Goal: Task Accomplishment & Management: Use online tool/utility

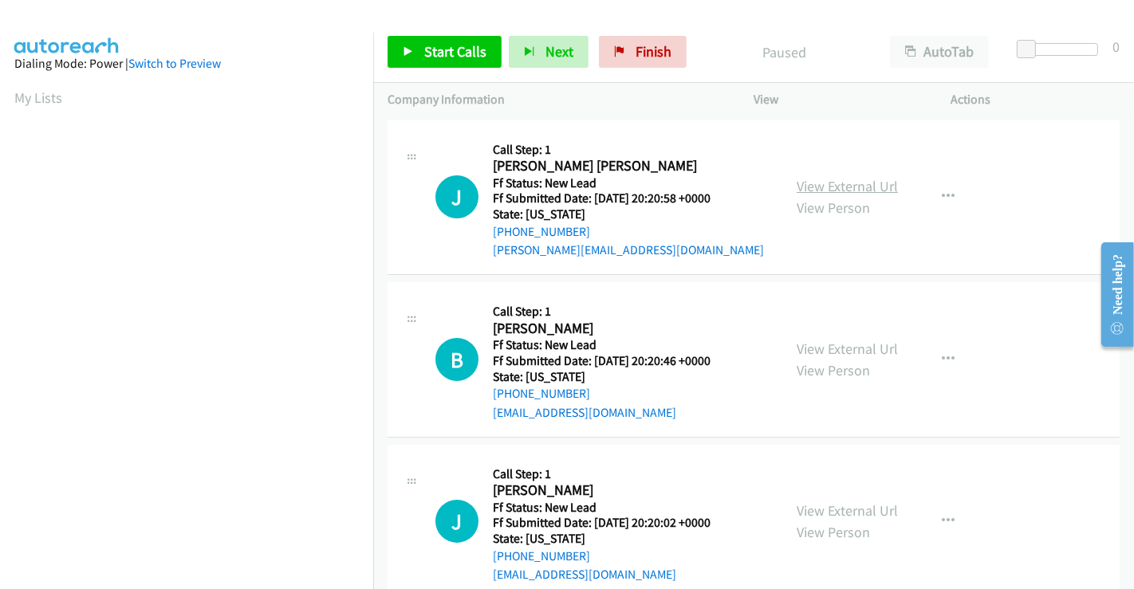
click at [810, 182] on link "View External Url" at bounding box center [847, 186] width 101 height 18
click at [824, 346] on link "View External Url" at bounding box center [847, 349] width 101 height 18
click at [825, 504] on link "View External Url" at bounding box center [847, 511] width 101 height 18
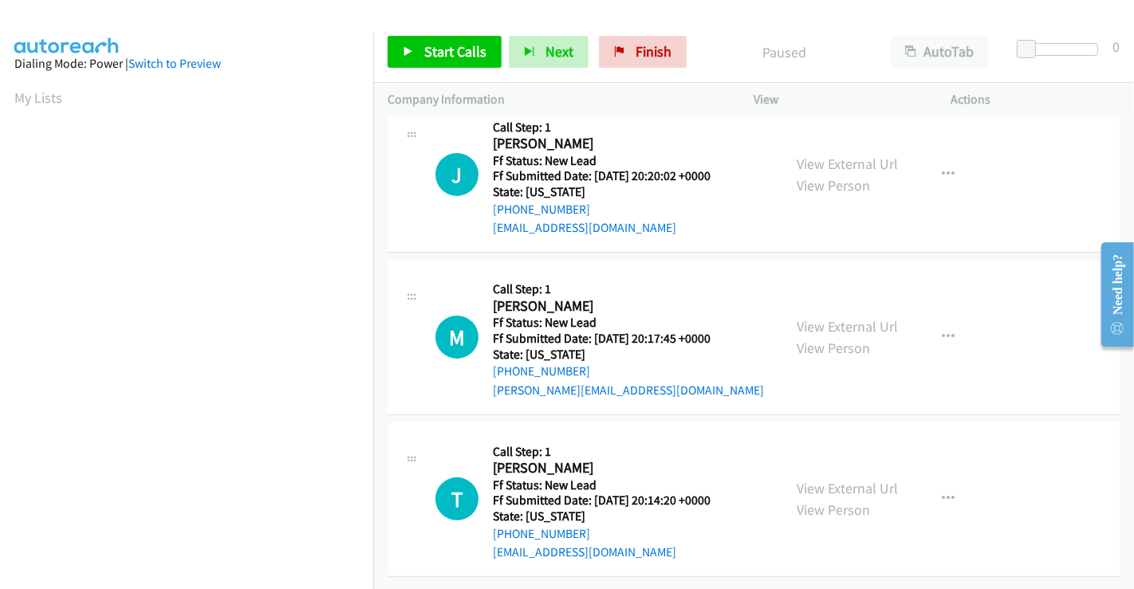
drag, startPoint x: 841, startPoint y: 312, endPoint x: 853, endPoint y: 388, distance: 77.5
click at [839, 479] on link "View External Url" at bounding box center [847, 488] width 101 height 18
click at [830, 317] on link "View External Url" at bounding box center [847, 326] width 101 height 18
click at [463, 52] on span "Start Calls" at bounding box center [455, 51] width 62 height 18
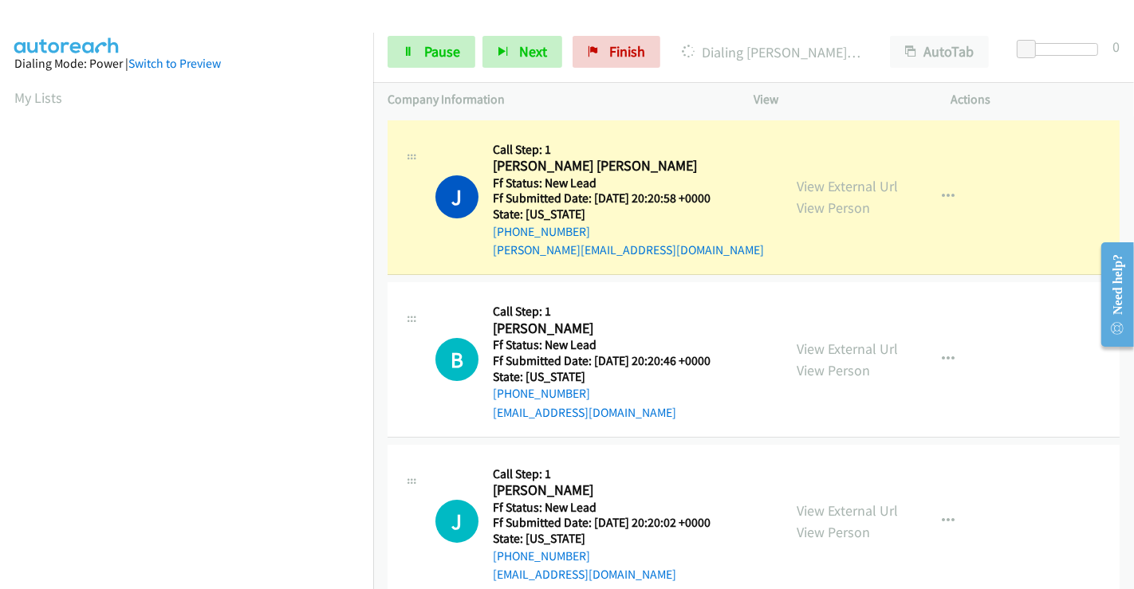
scroll to position [307, 0]
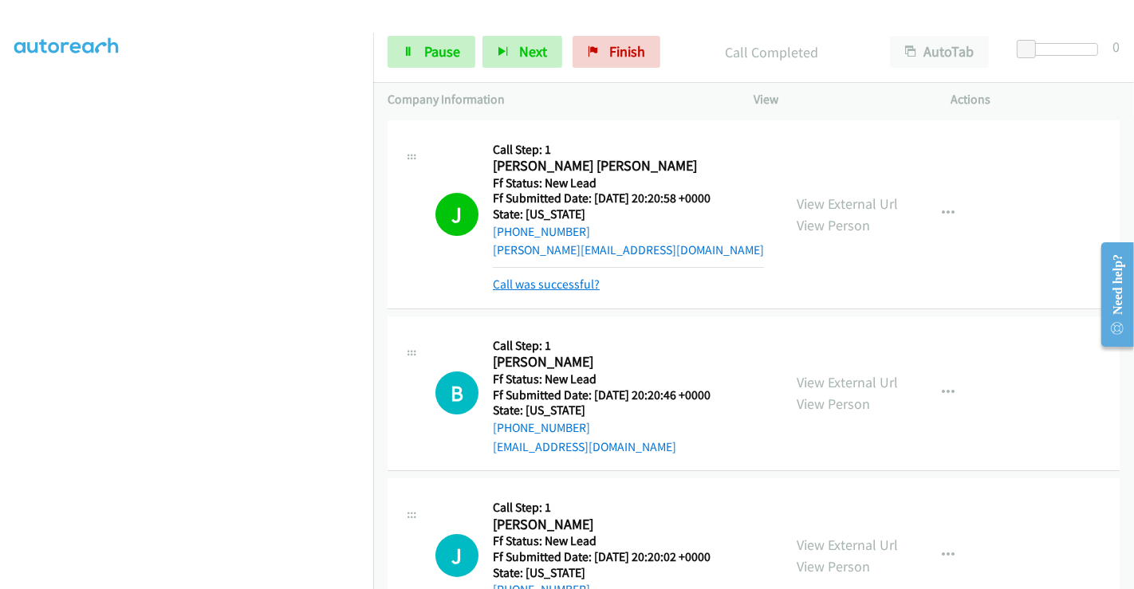
click at [576, 281] on link "Call was successful?" at bounding box center [546, 284] width 107 height 15
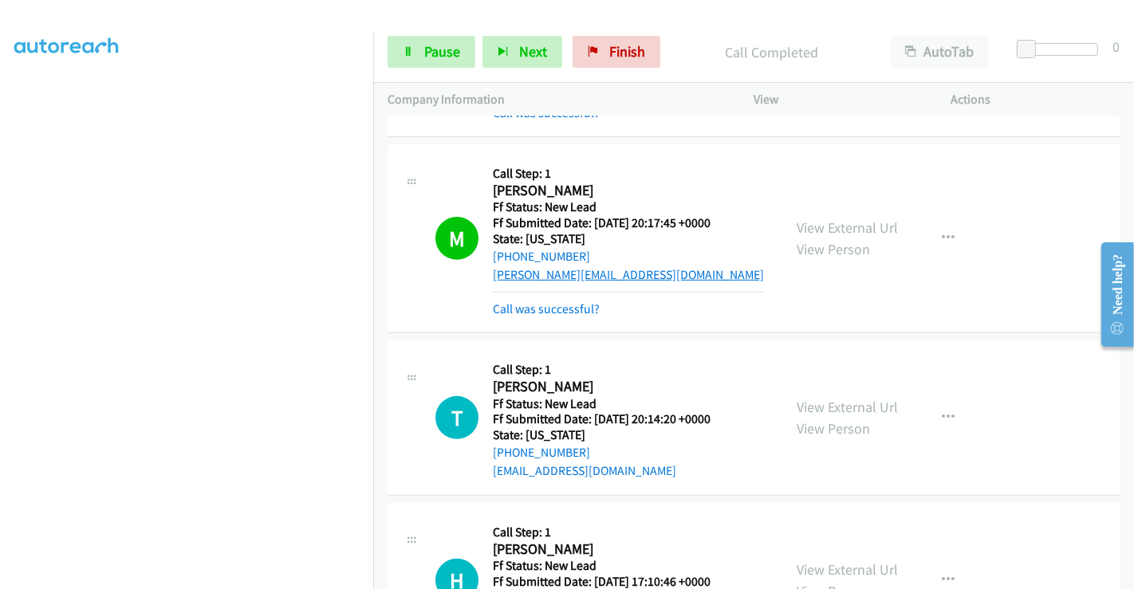
scroll to position [531, 0]
click at [860, 229] on link "View External Url" at bounding box center [847, 227] width 101 height 18
click at [435, 53] on span "Pause" at bounding box center [442, 51] width 36 height 18
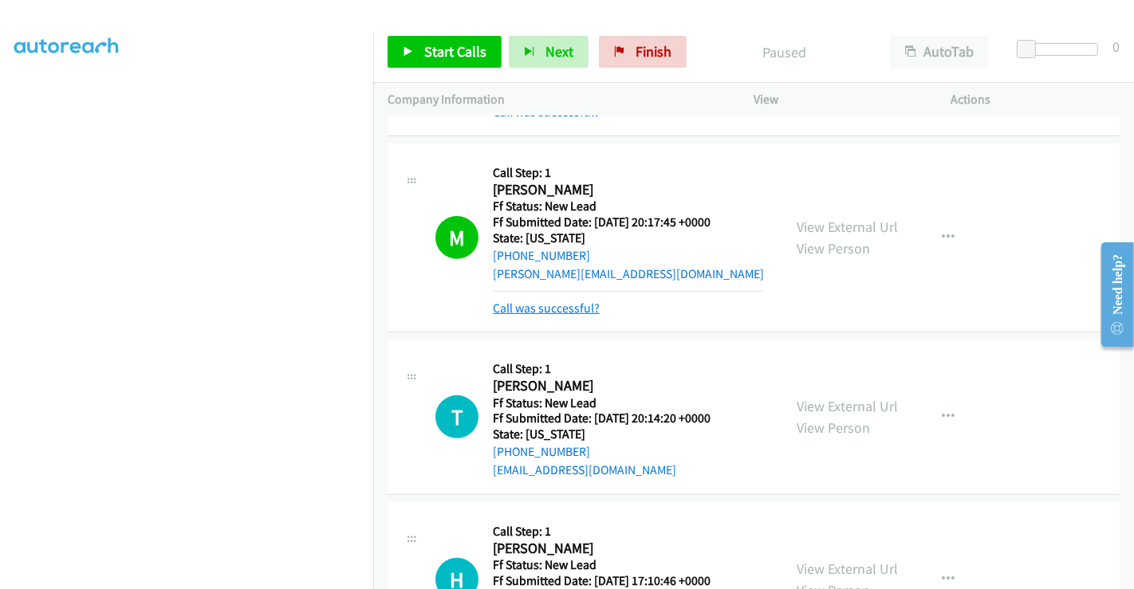
click at [553, 306] on link "Call was successful?" at bounding box center [546, 308] width 107 height 15
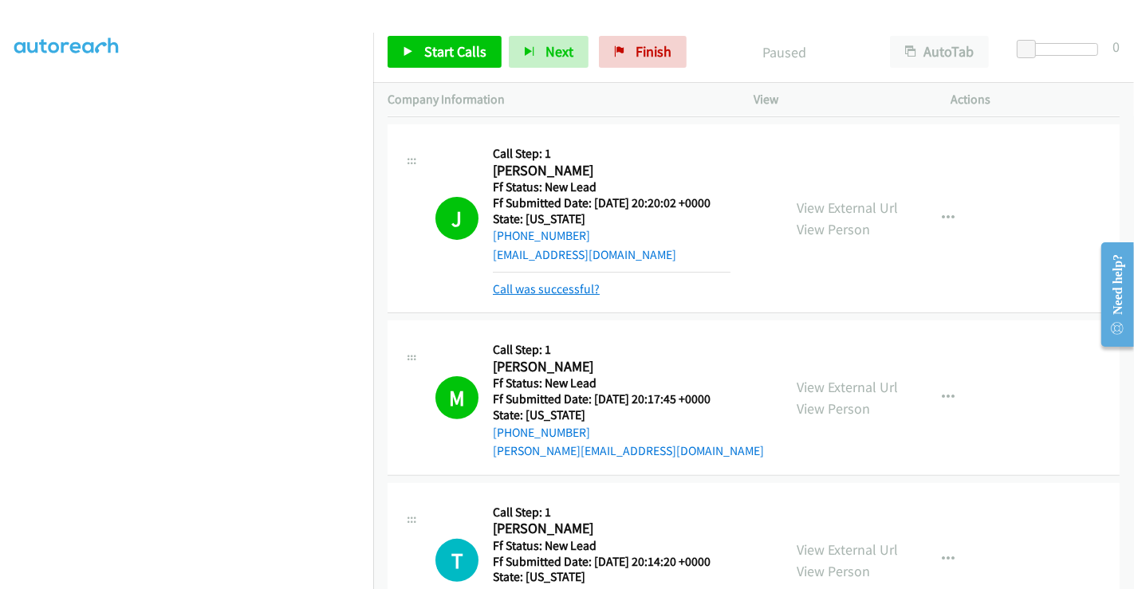
click at [543, 282] on link "Call was successful?" at bounding box center [546, 289] width 107 height 15
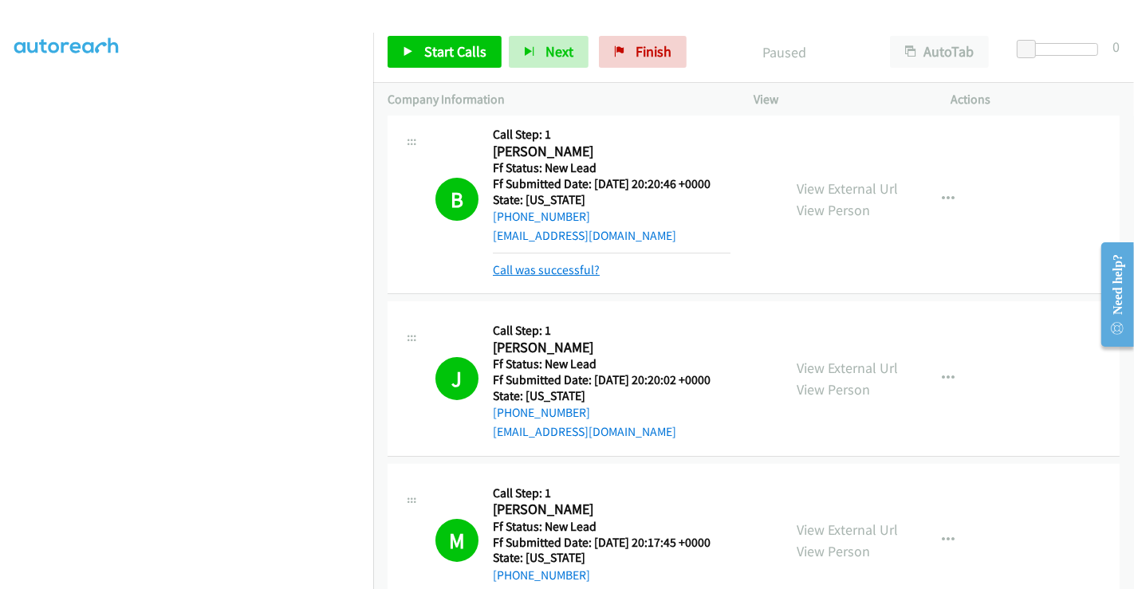
click at [542, 265] on link "Call was successful?" at bounding box center [546, 269] width 107 height 15
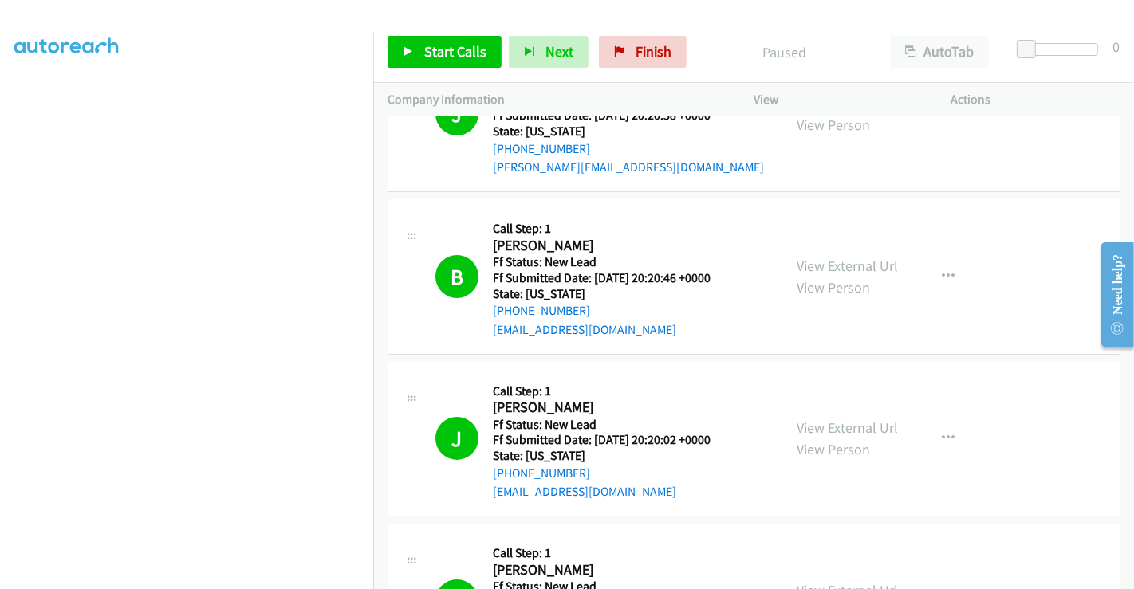
scroll to position [0, 0]
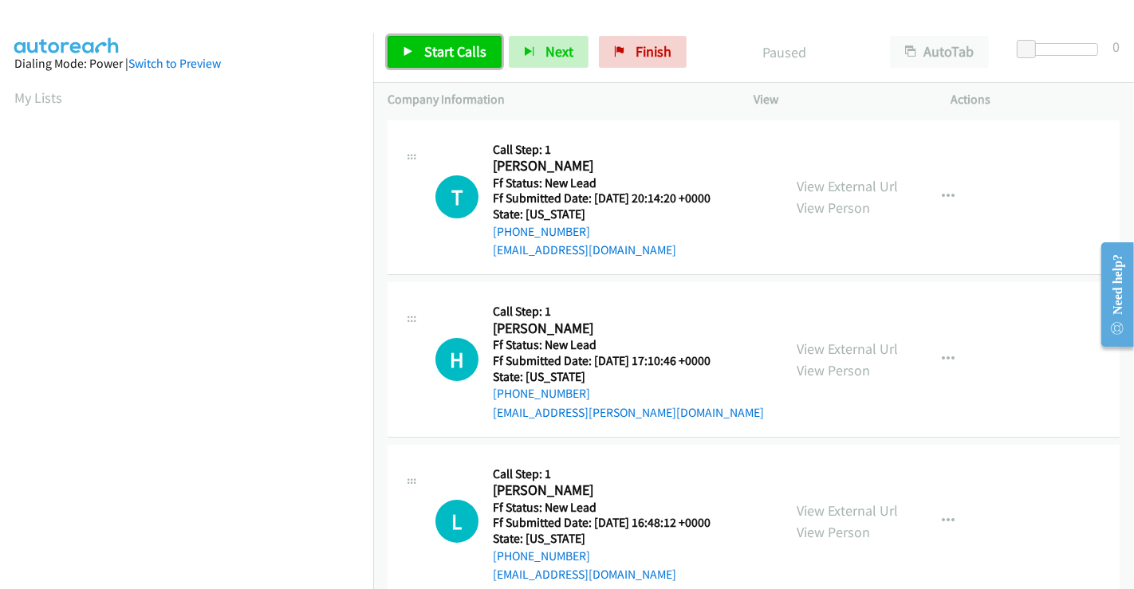
click at [426, 42] on span "Start Calls" at bounding box center [455, 51] width 62 height 18
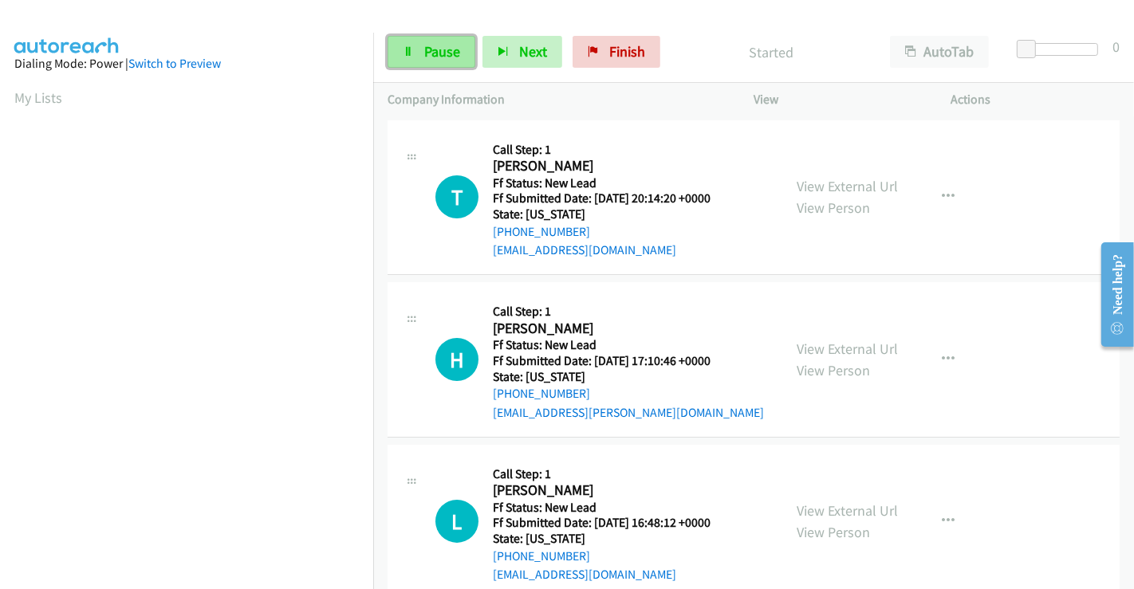
click at [427, 44] on span "Pause" at bounding box center [442, 51] width 36 height 18
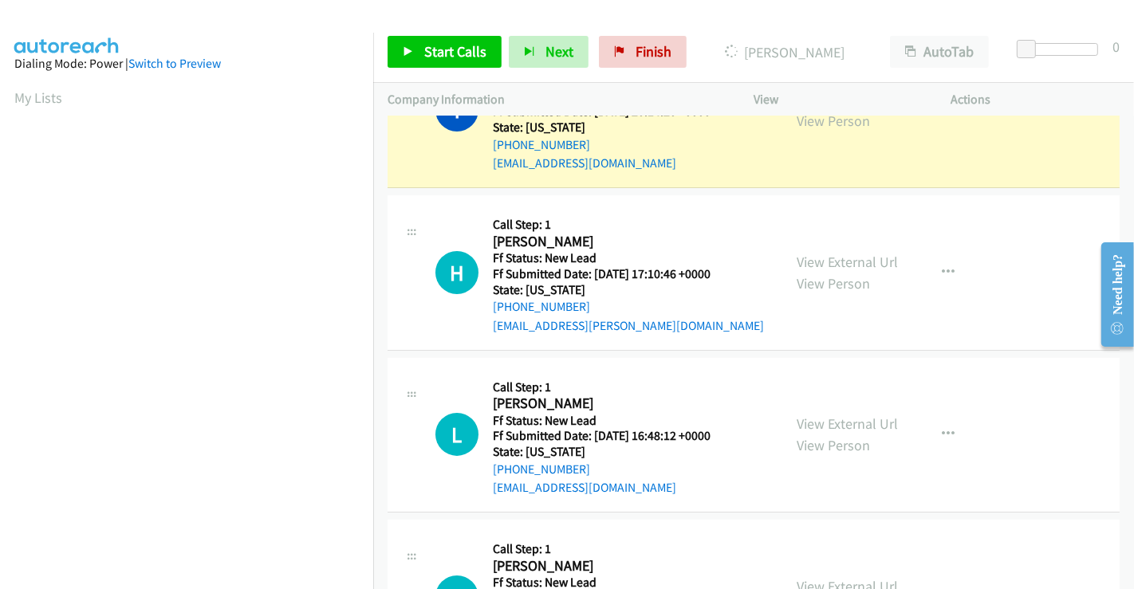
scroll to position [196, 0]
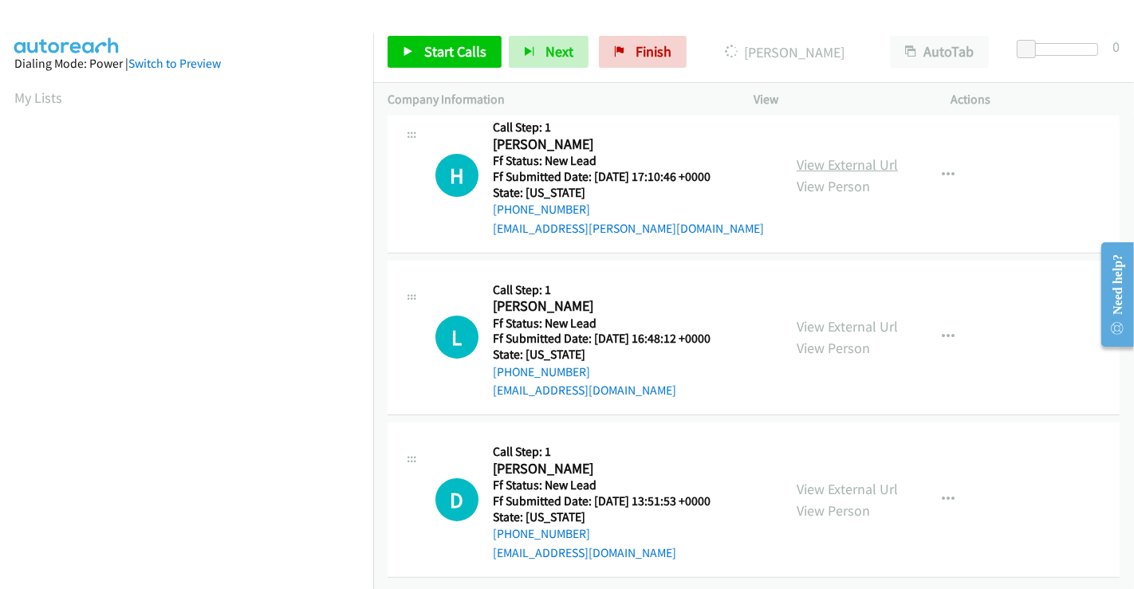
click at [841, 156] on link "View External Url" at bounding box center [847, 165] width 101 height 18
click at [845, 317] on link "View External Url" at bounding box center [847, 326] width 101 height 18
click at [837, 480] on link "View External Url" at bounding box center [847, 489] width 101 height 18
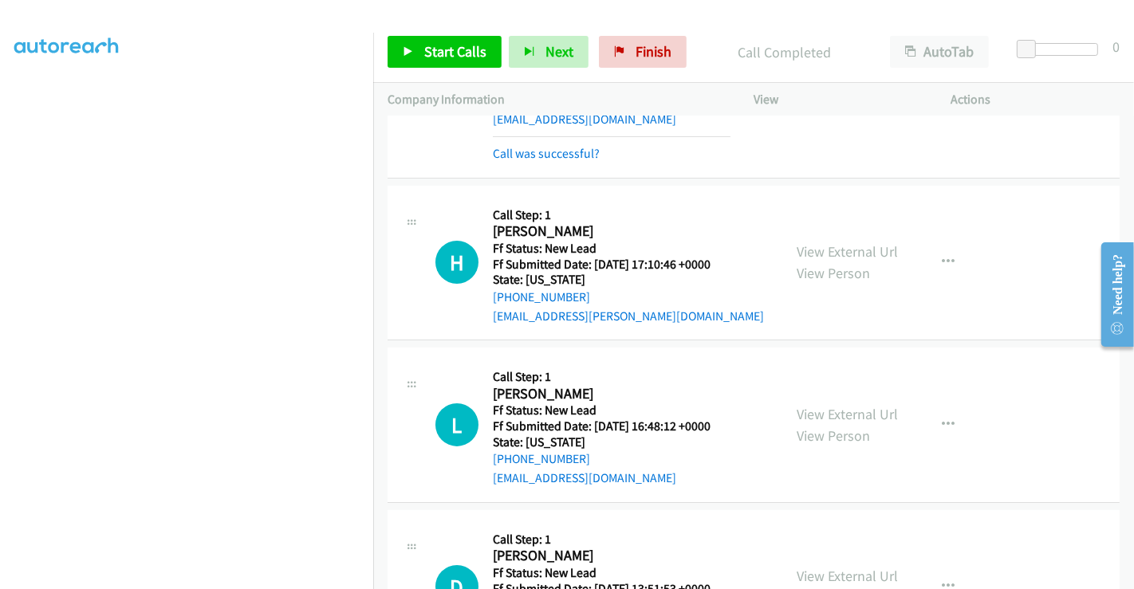
scroll to position [53, 0]
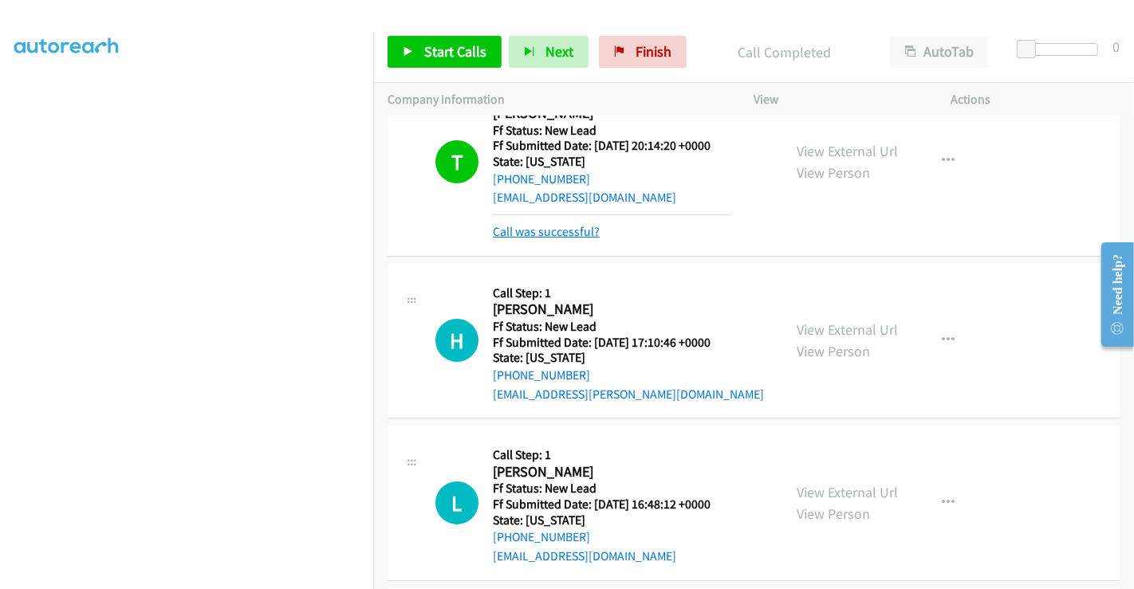
click at [537, 234] on link "Call was successful?" at bounding box center [546, 231] width 107 height 15
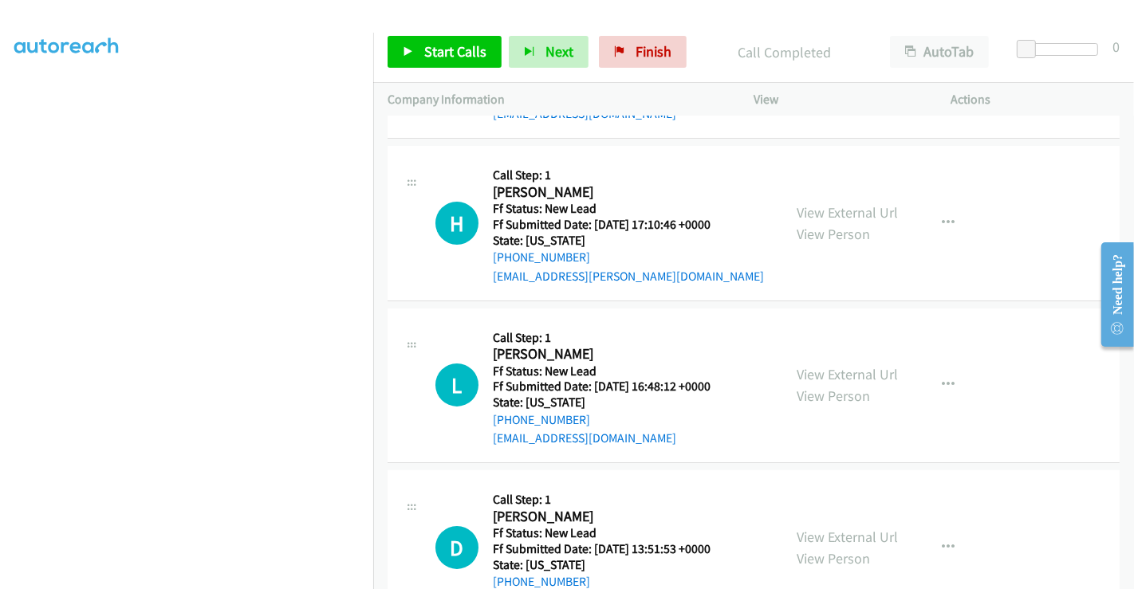
scroll to position [196, 0]
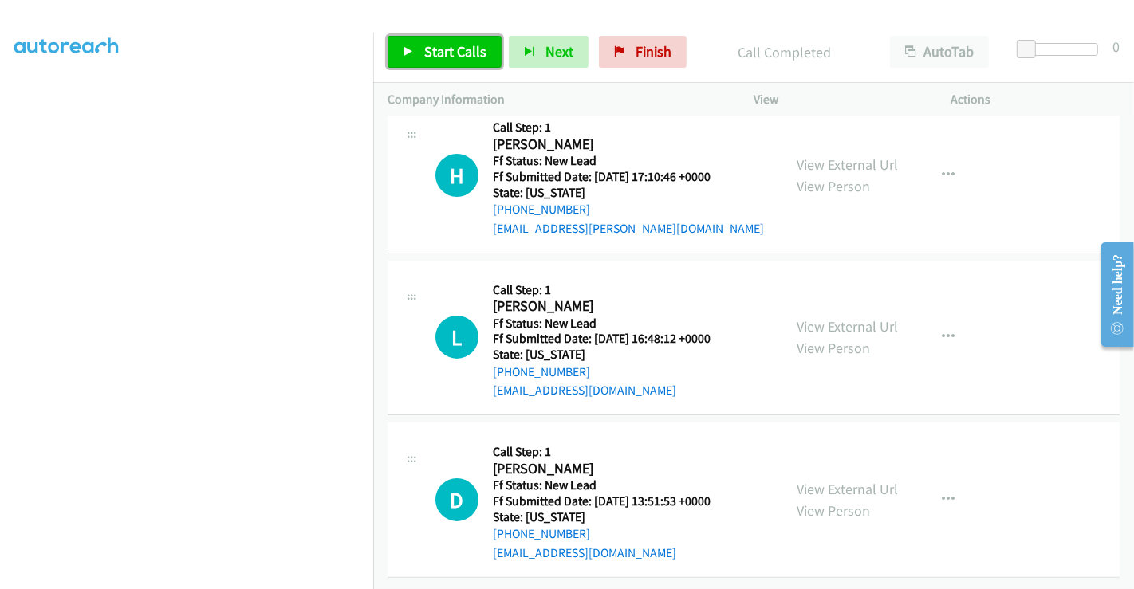
click at [470, 46] on span "Start Calls" at bounding box center [455, 51] width 62 height 18
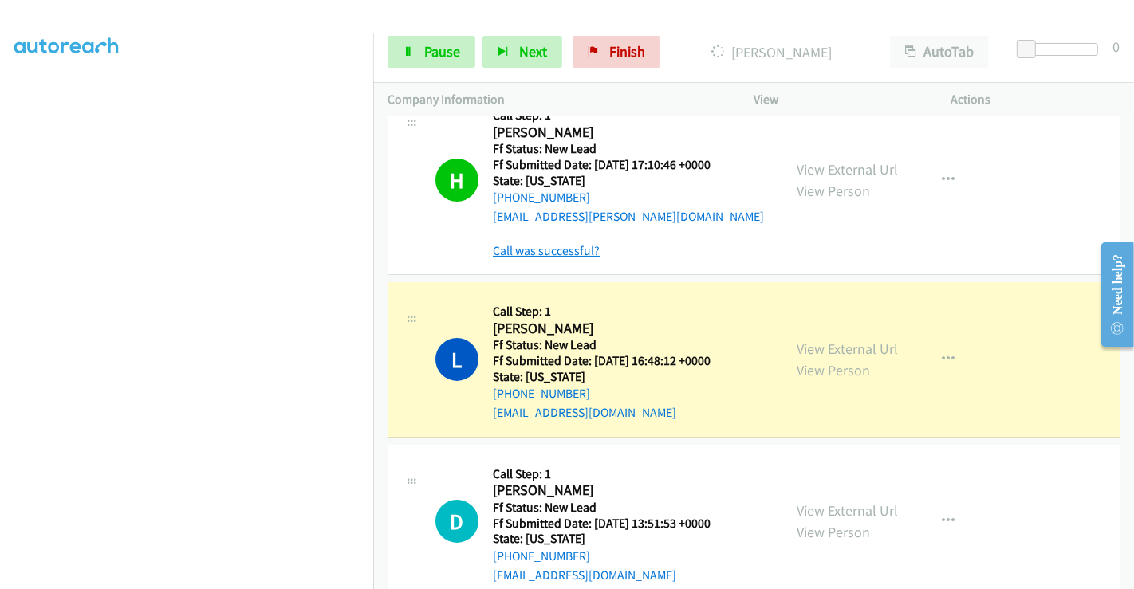
click at [535, 248] on link "Call was successful?" at bounding box center [546, 250] width 107 height 15
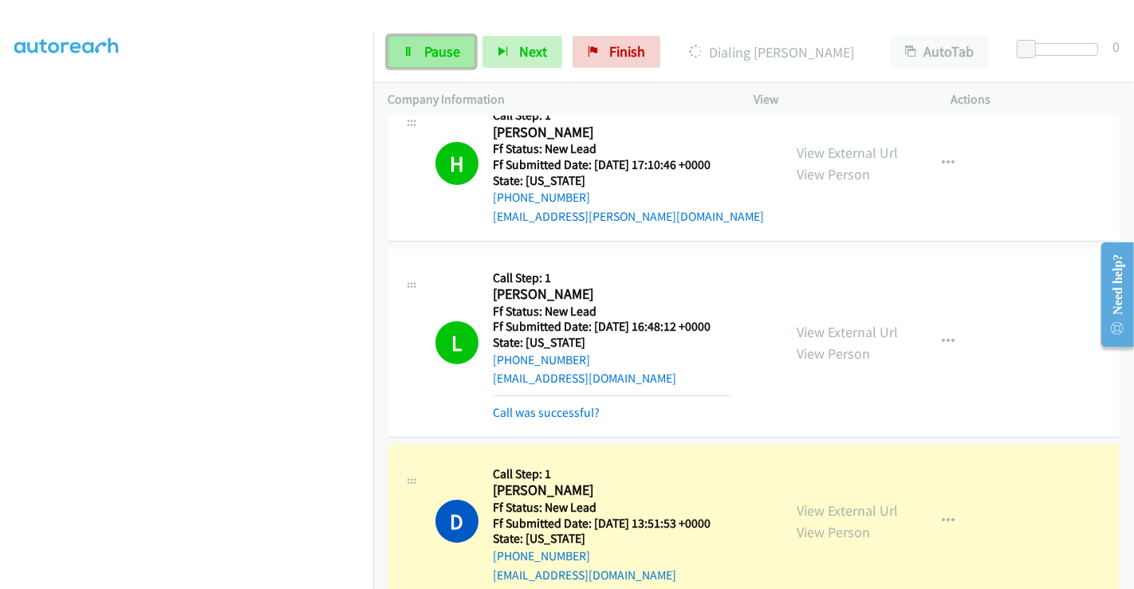
click at [443, 44] on span "Pause" at bounding box center [442, 51] width 36 height 18
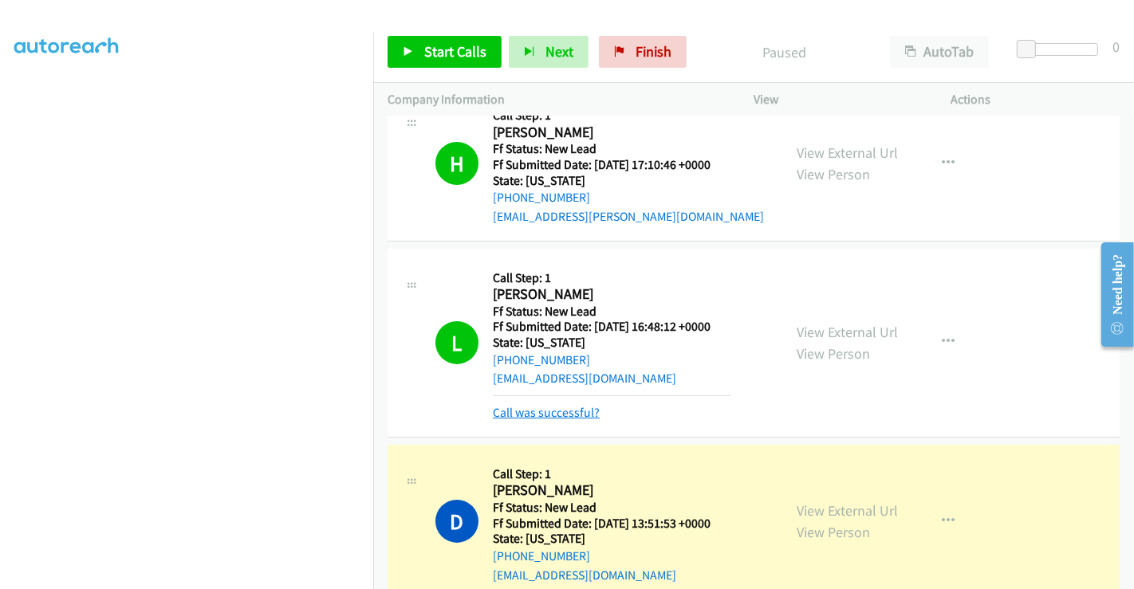
click at [567, 410] on link "Call was successful?" at bounding box center [546, 412] width 107 height 15
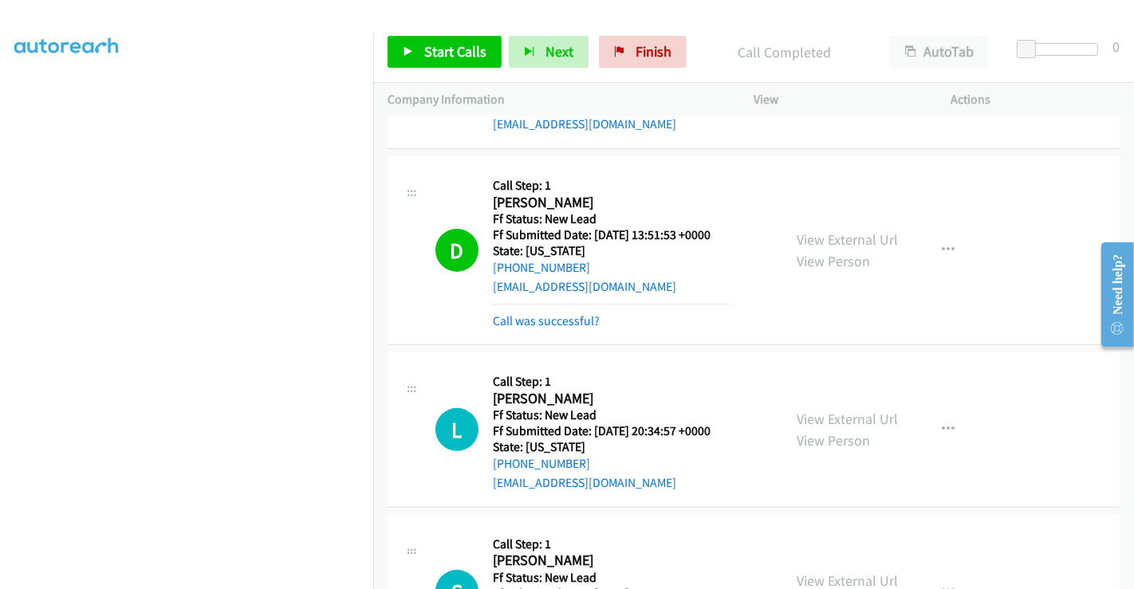
scroll to position [463, 0]
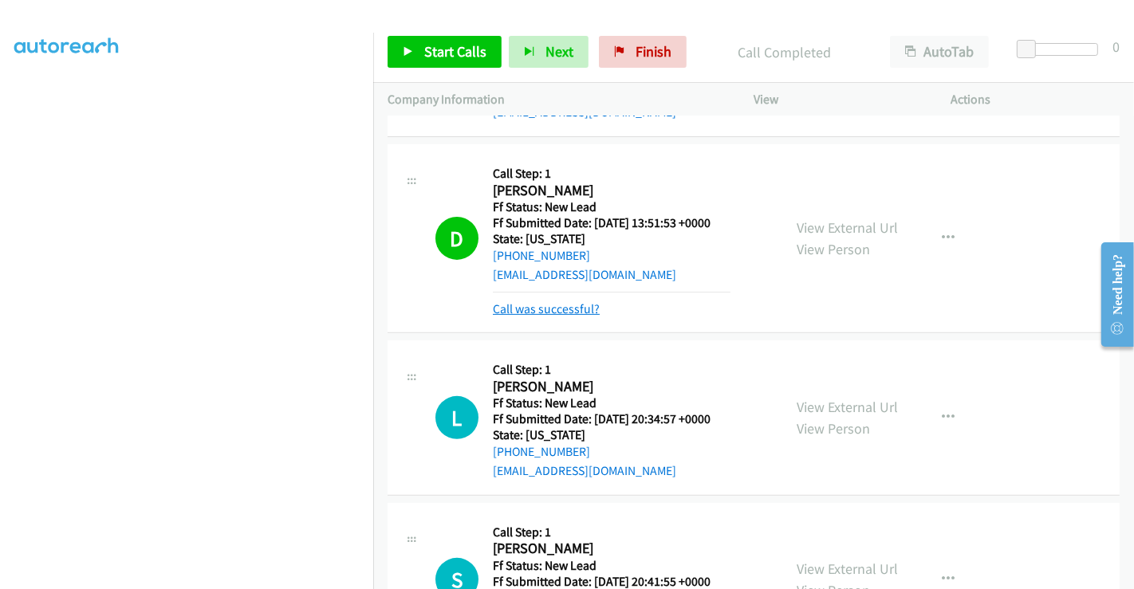
click at [546, 306] on link "Call was successful?" at bounding box center [546, 308] width 107 height 15
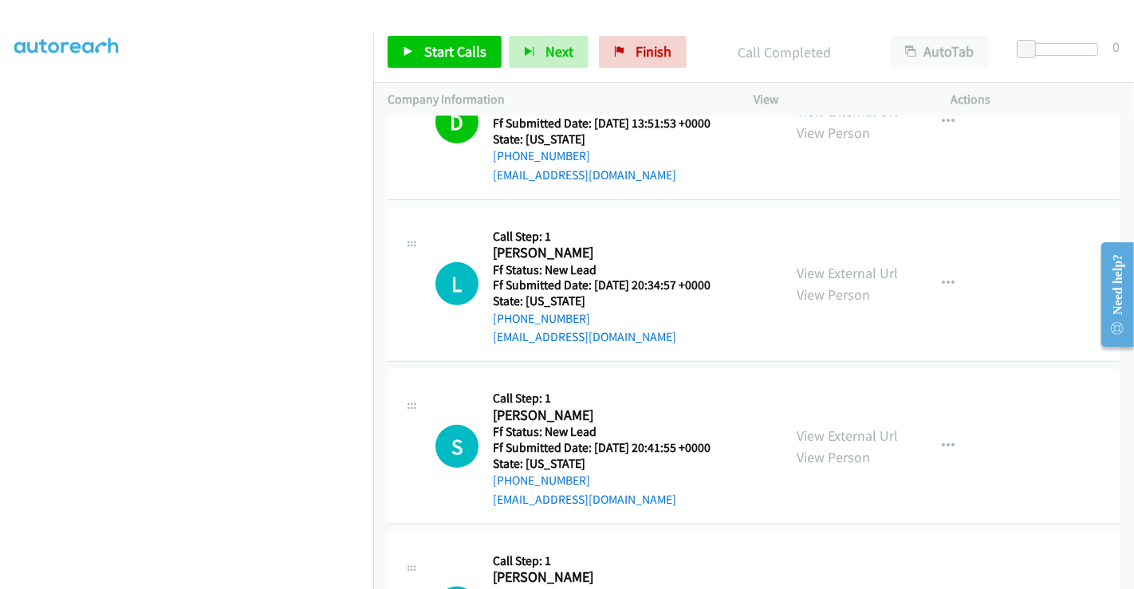
scroll to position [563, 0]
click at [641, 47] on span "Finish" at bounding box center [654, 51] width 36 height 18
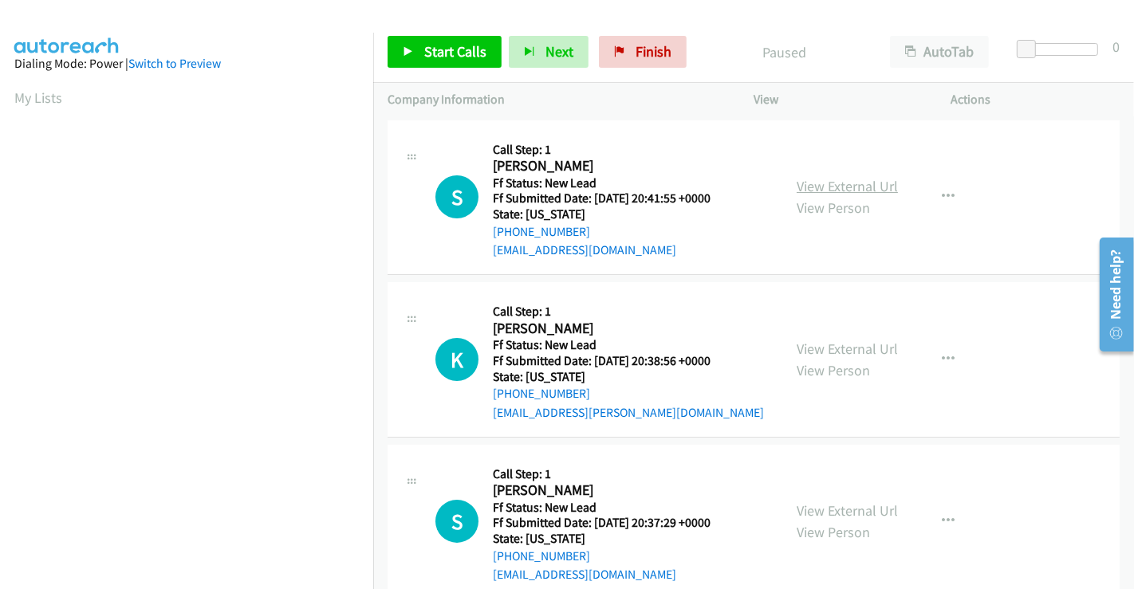
click at [832, 191] on link "View External Url" at bounding box center [847, 186] width 101 height 18
click at [857, 344] on link "View External Url" at bounding box center [847, 349] width 101 height 18
click at [847, 504] on link "View External Url" at bounding box center [847, 511] width 101 height 18
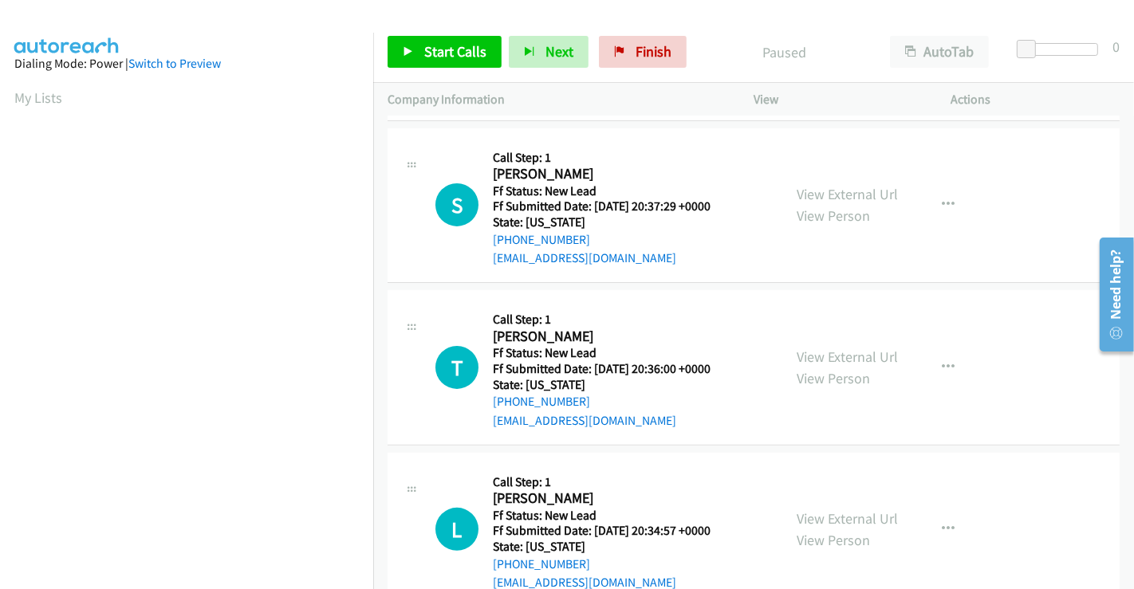
scroll to position [354, 0]
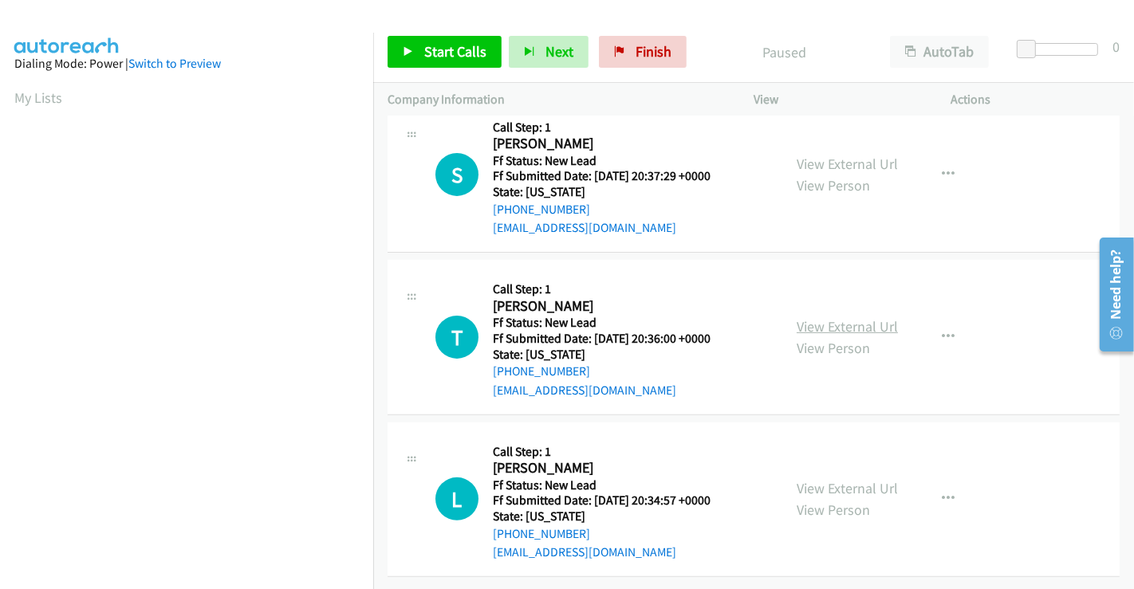
click at [845, 317] on link "View External Url" at bounding box center [847, 326] width 101 height 18
click at [804, 479] on link "View External Url" at bounding box center [847, 488] width 101 height 18
click at [444, 43] on span "Start Calls" at bounding box center [455, 51] width 62 height 18
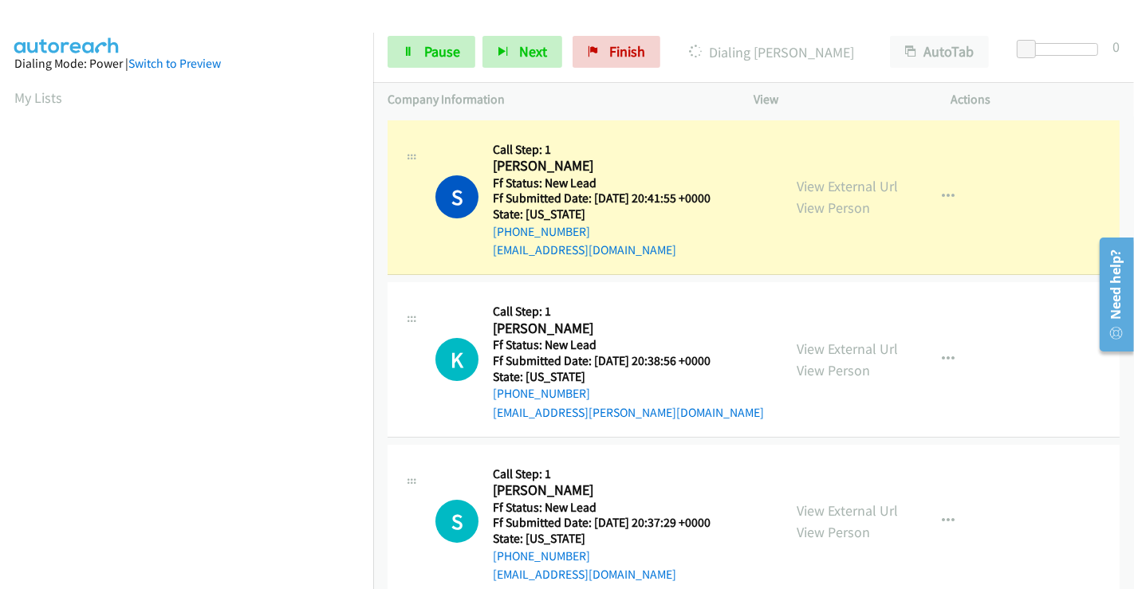
scroll to position [307, 0]
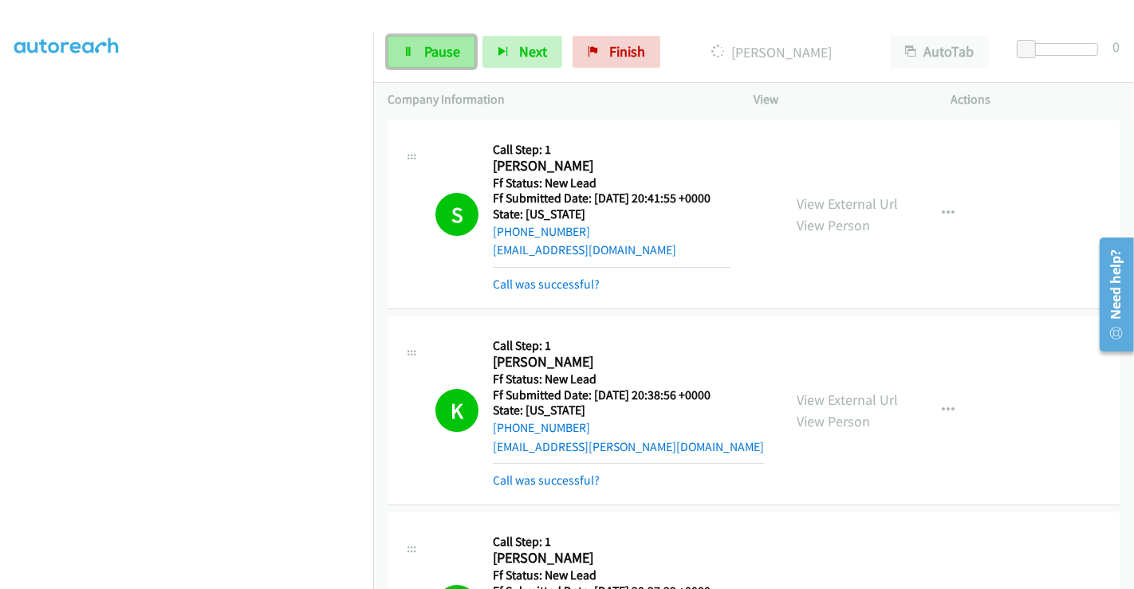
click at [443, 57] on span "Pause" at bounding box center [442, 51] width 36 height 18
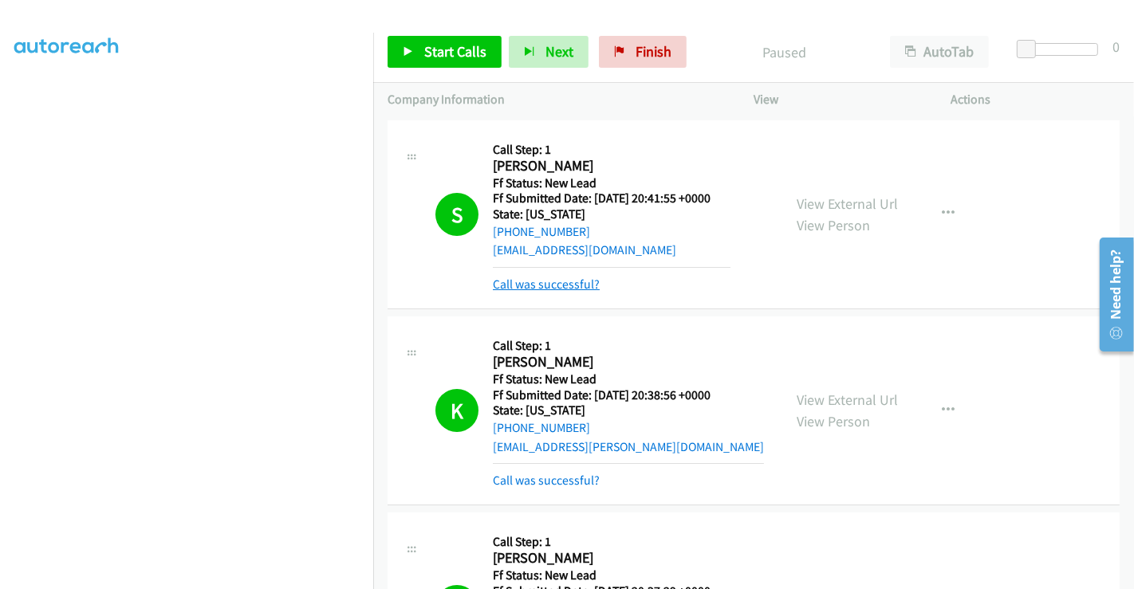
click at [572, 286] on link "Call was successful?" at bounding box center [546, 284] width 107 height 15
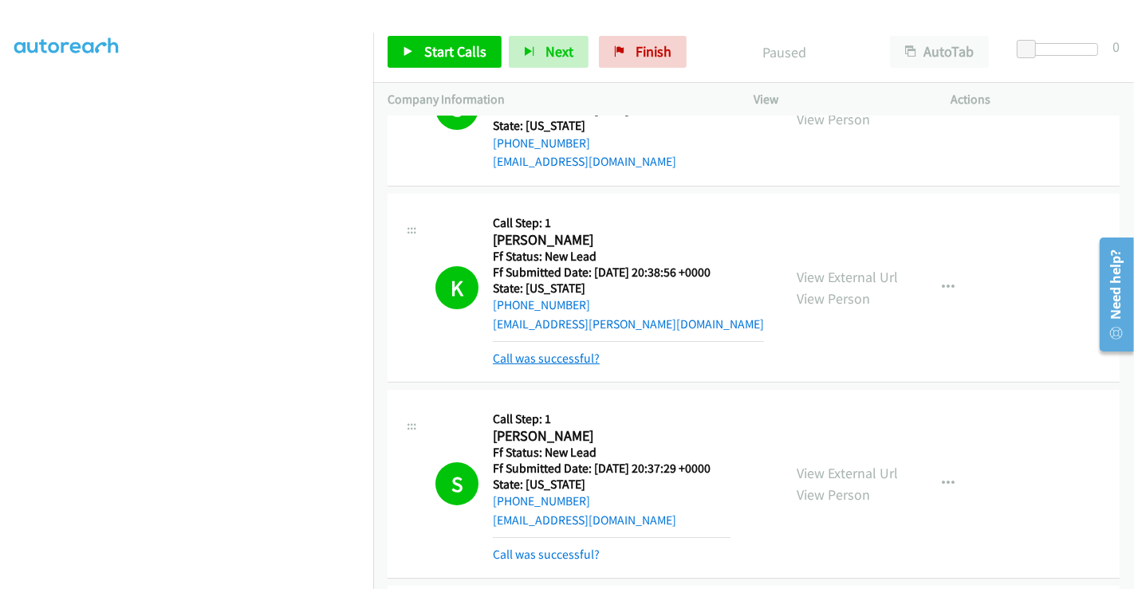
click at [567, 361] on link "Call was successful?" at bounding box center [546, 358] width 107 height 15
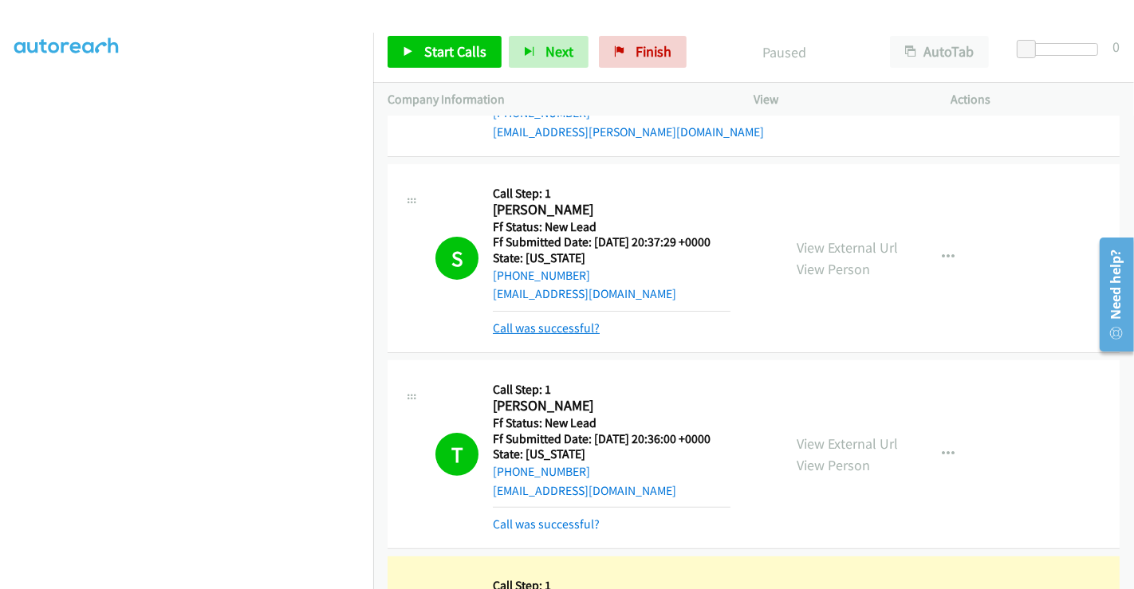
scroll to position [354, 0]
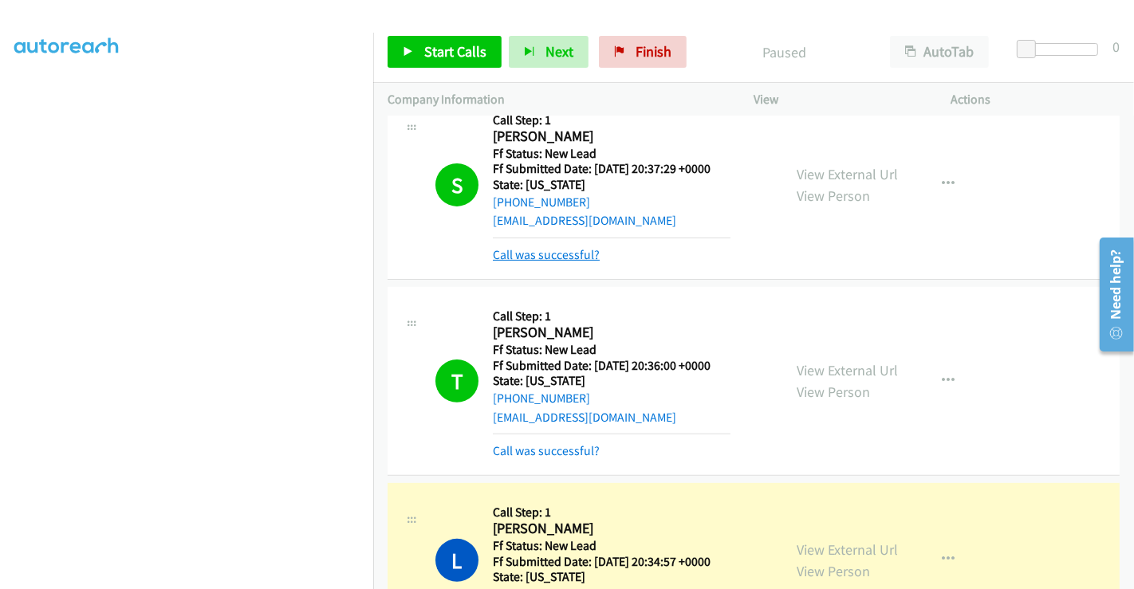
click at [572, 259] on link "Call was successful?" at bounding box center [546, 254] width 107 height 15
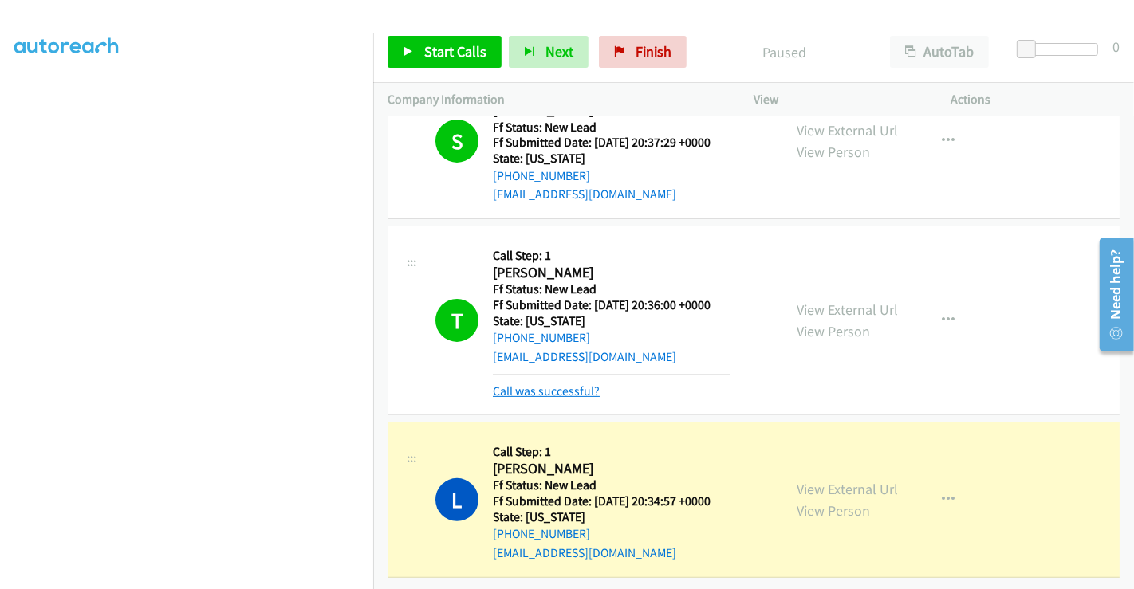
click at [569, 384] on link "Call was successful?" at bounding box center [546, 391] width 107 height 15
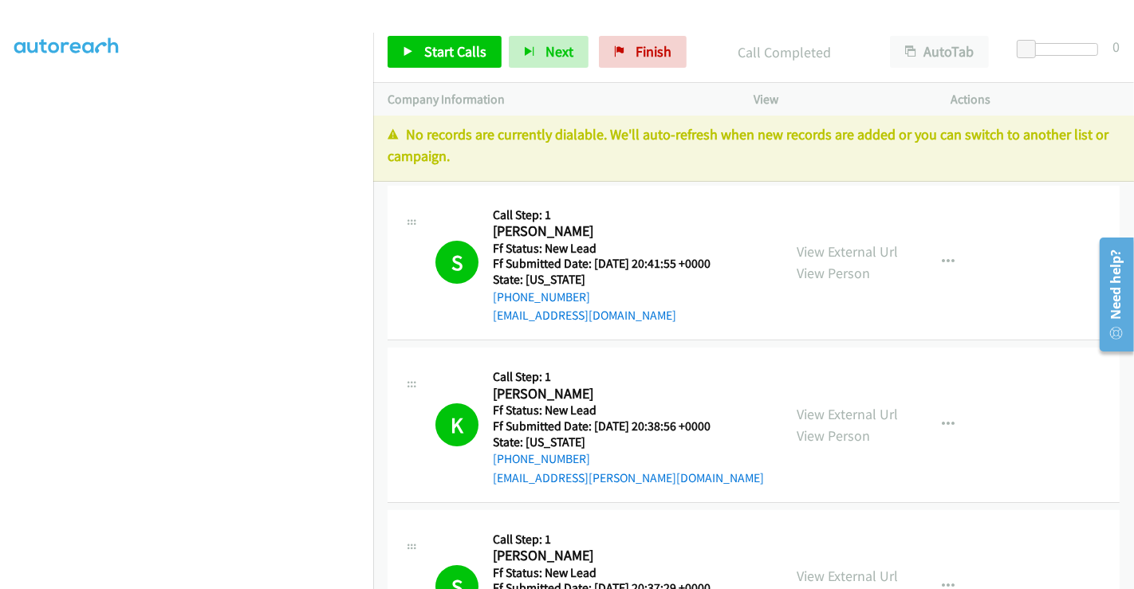
scroll to position [0, 0]
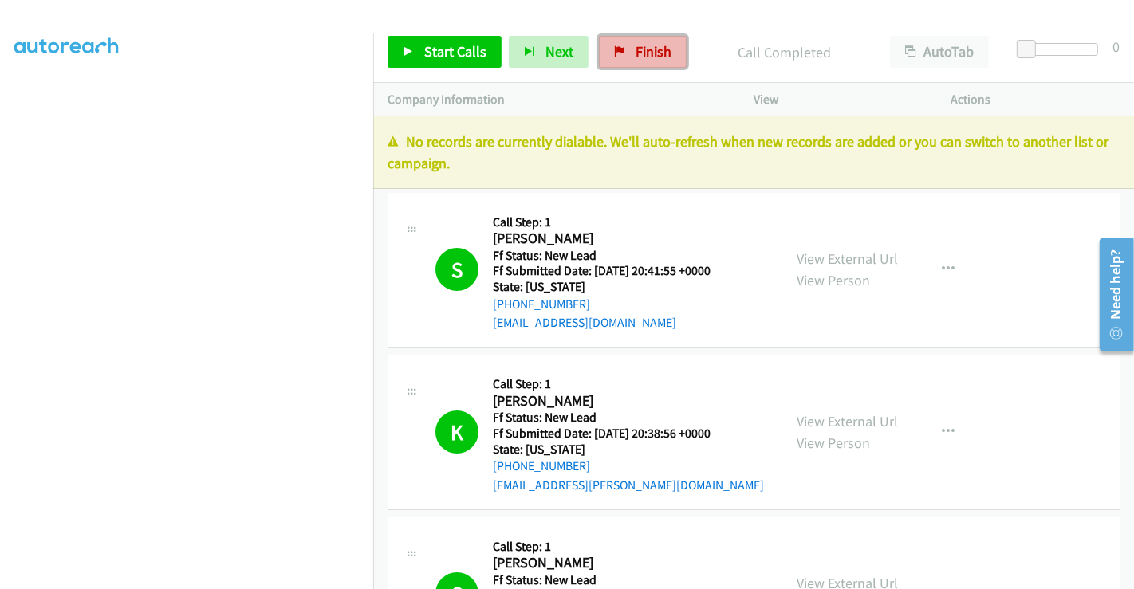
click at [628, 59] on link "Finish" at bounding box center [643, 52] width 88 height 32
